Goal: Information Seeking & Learning: Find specific fact

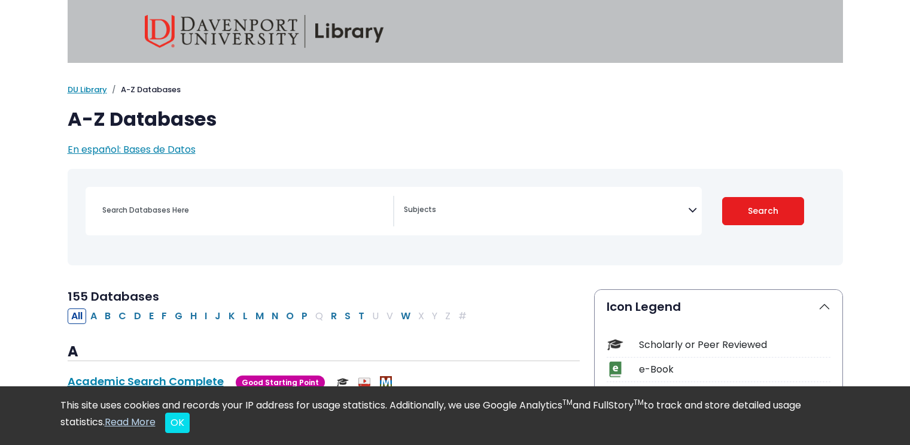
select select "Database Subject Filter"
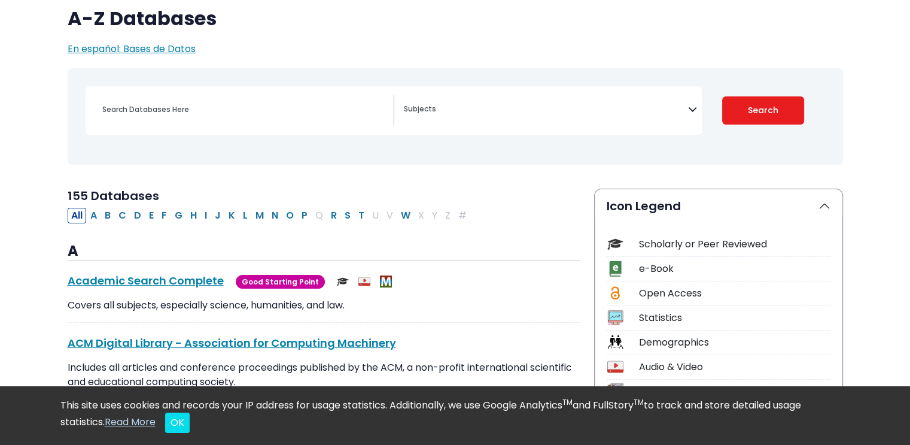
scroll to position [120, 0]
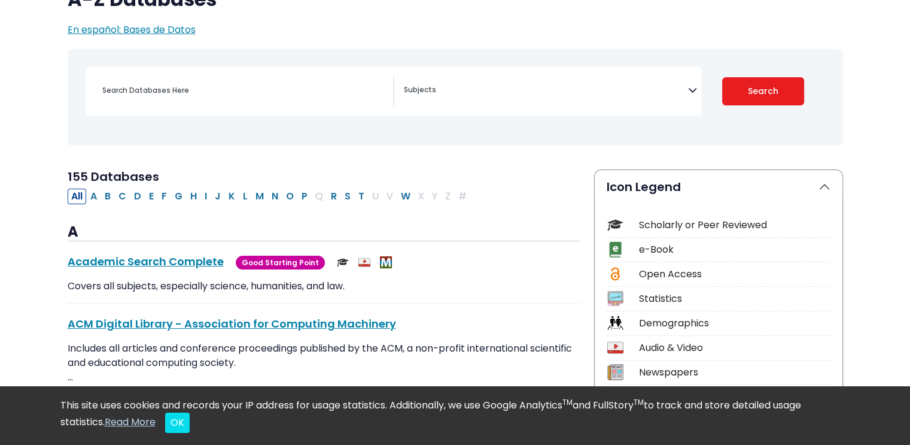
click at [160, 81] on div "Search filters" at bounding box center [244, 90] width 298 height 29
click at [165, 91] on input "Search database by title or keyword" at bounding box center [244, 89] width 298 height 17
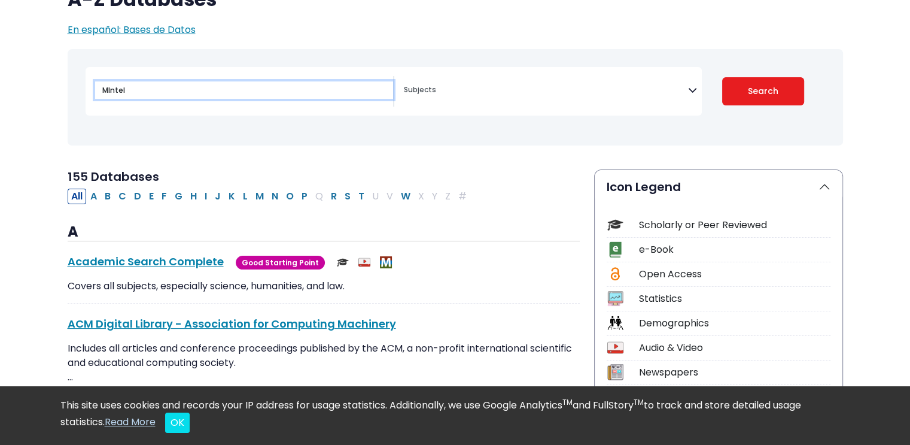
type input "MIntel"
click at [722, 77] on button "Search" at bounding box center [763, 91] width 82 height 28
select select "Database Subject Filter"
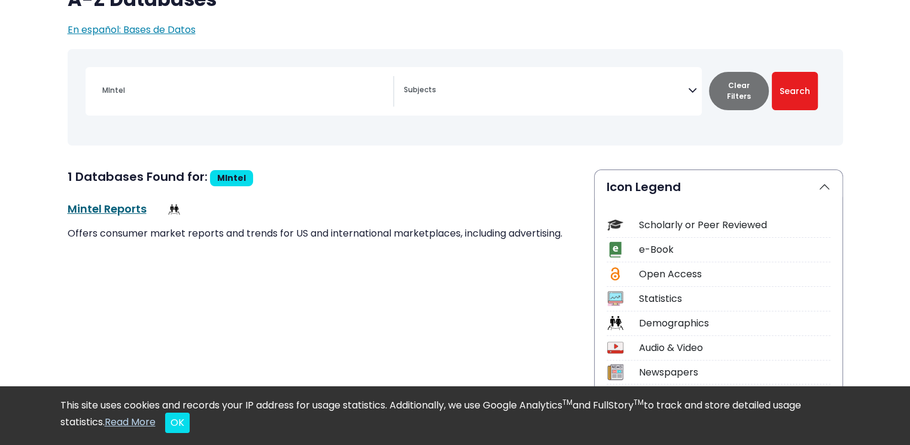
click at [118, 208] on link "Mintel Reports This link opens in a new window" at bounding box center [107, 208] width 79 height 15
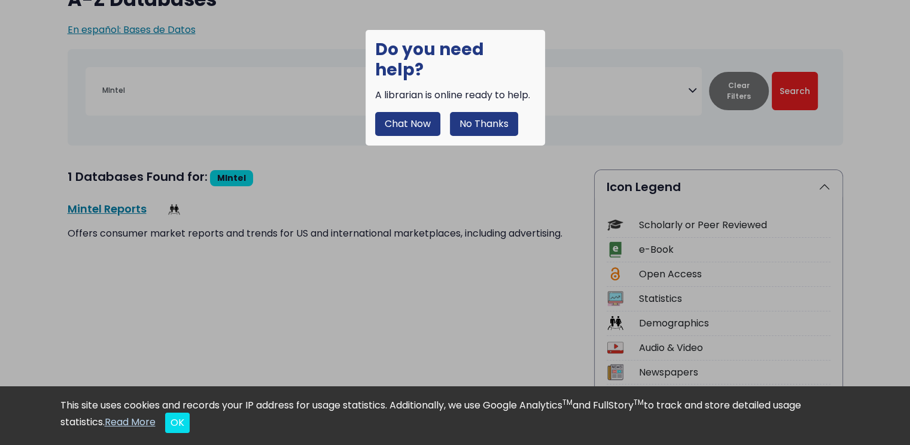
click at [478, 112] on button "No Thanks" at bounding box center [484, 124] width 68 height 24
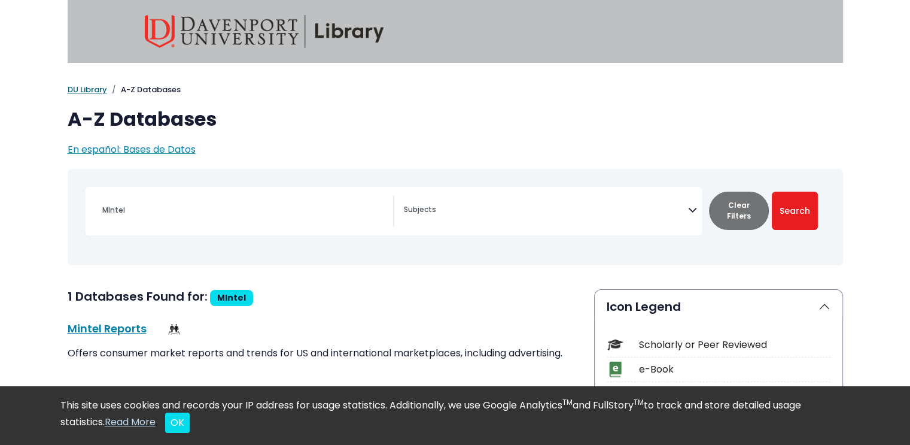
click at [78, 84] on link "DU Library" at bounding box center [87, 89] width 39 height 11
